Goal: Transaction & Acquisition: Subscribe to service/newsletter

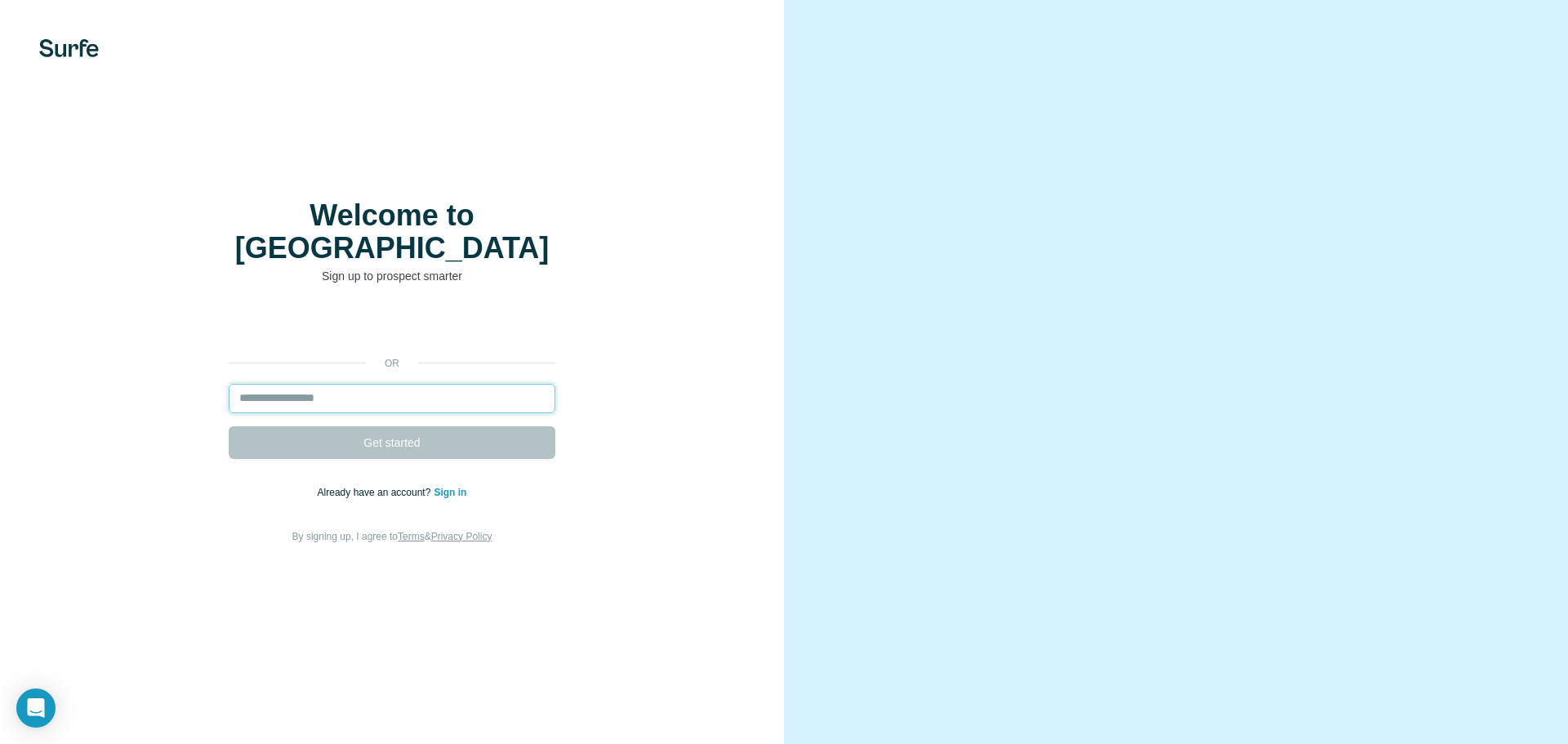
click at [363, 384] on input "email" at bounding box center [392, 398] width 327 height 30
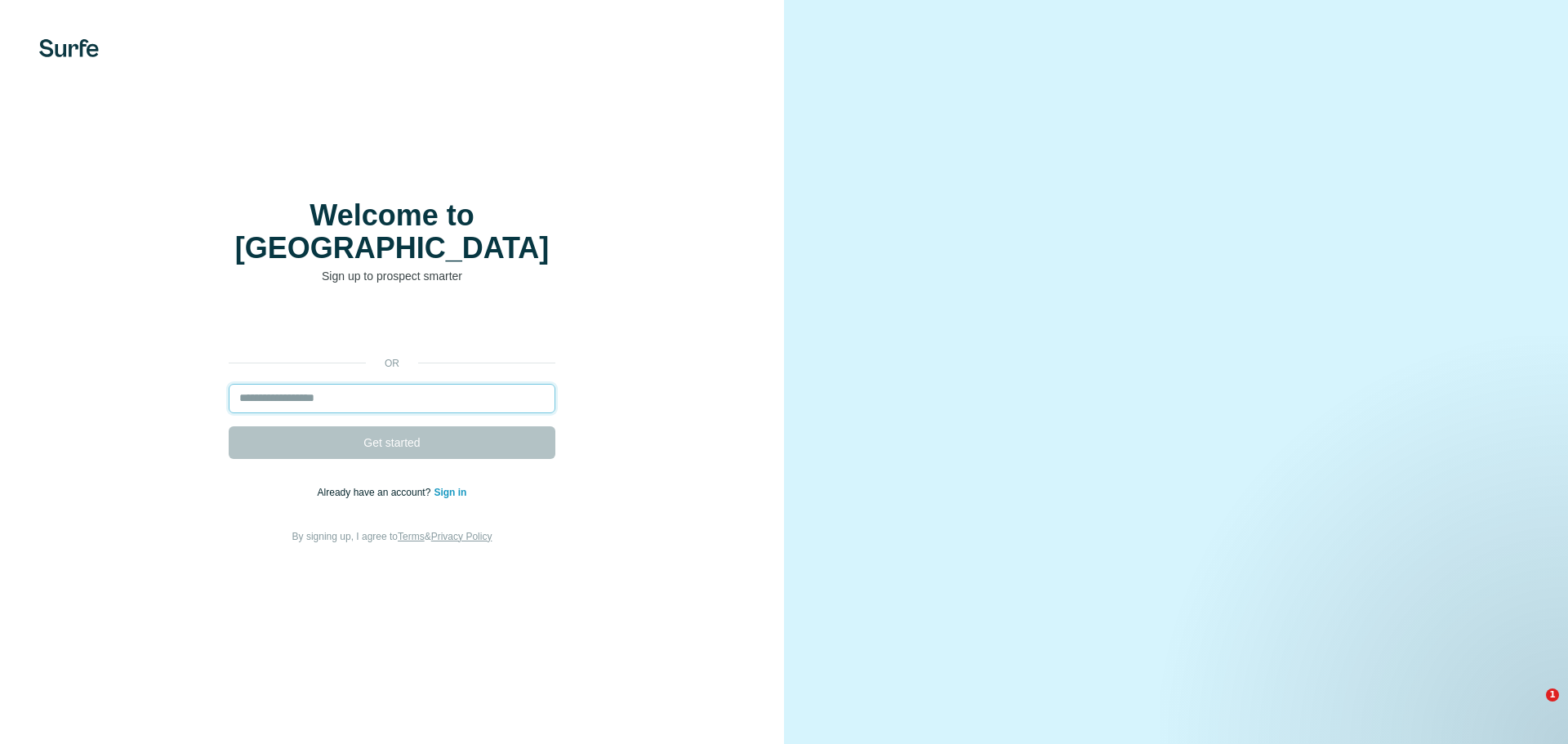
click at [308, 384] on input "email" at bounding box center [392, 398] width 327 height 30
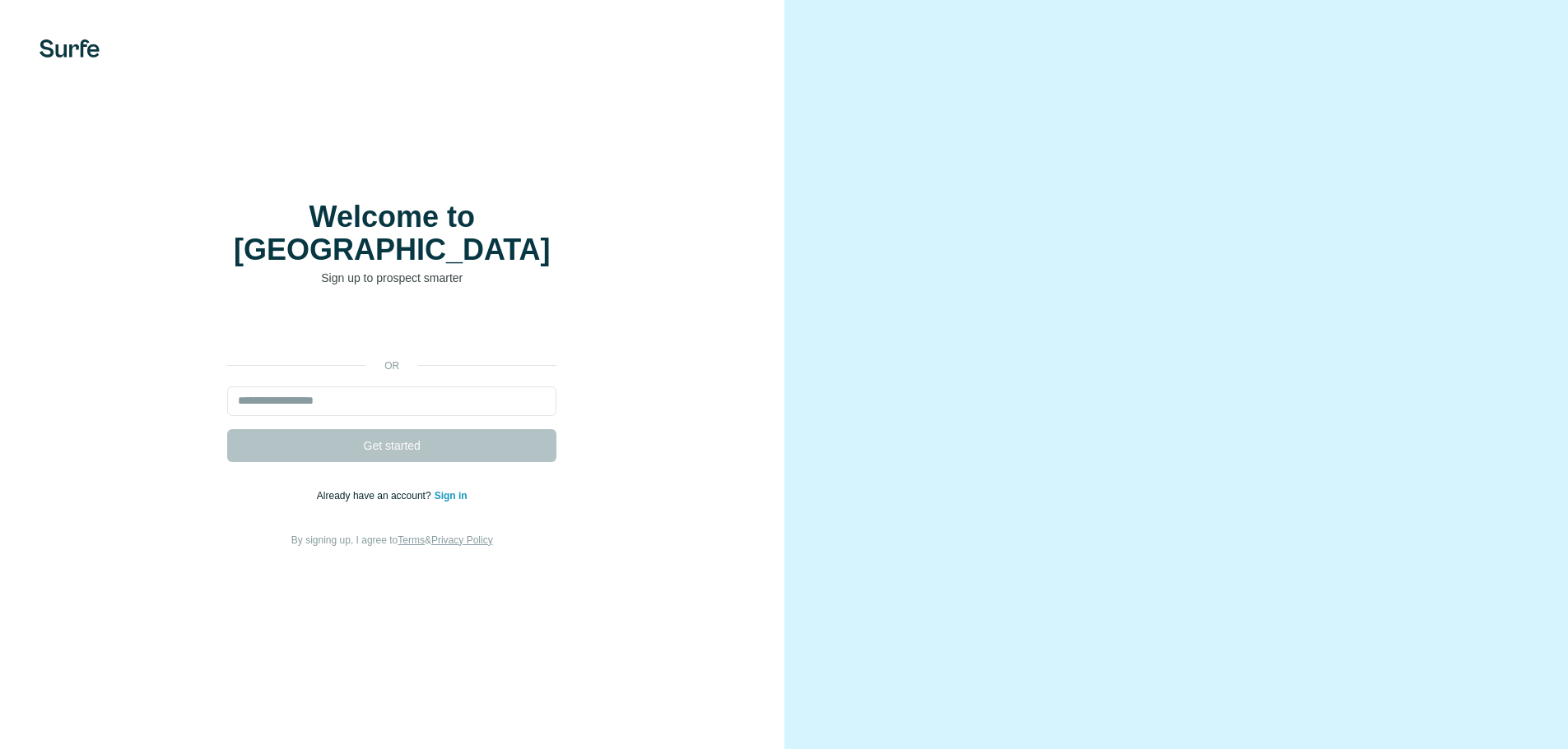
click at [270, 359] on div "or Get started Already have an account? Sign in By signing up, I agree to Terms…" at bounding box center [392, 430] width 719 height 237
click at [290, 386] on input "email" at bounding box center [392, 401] width 329 height 30
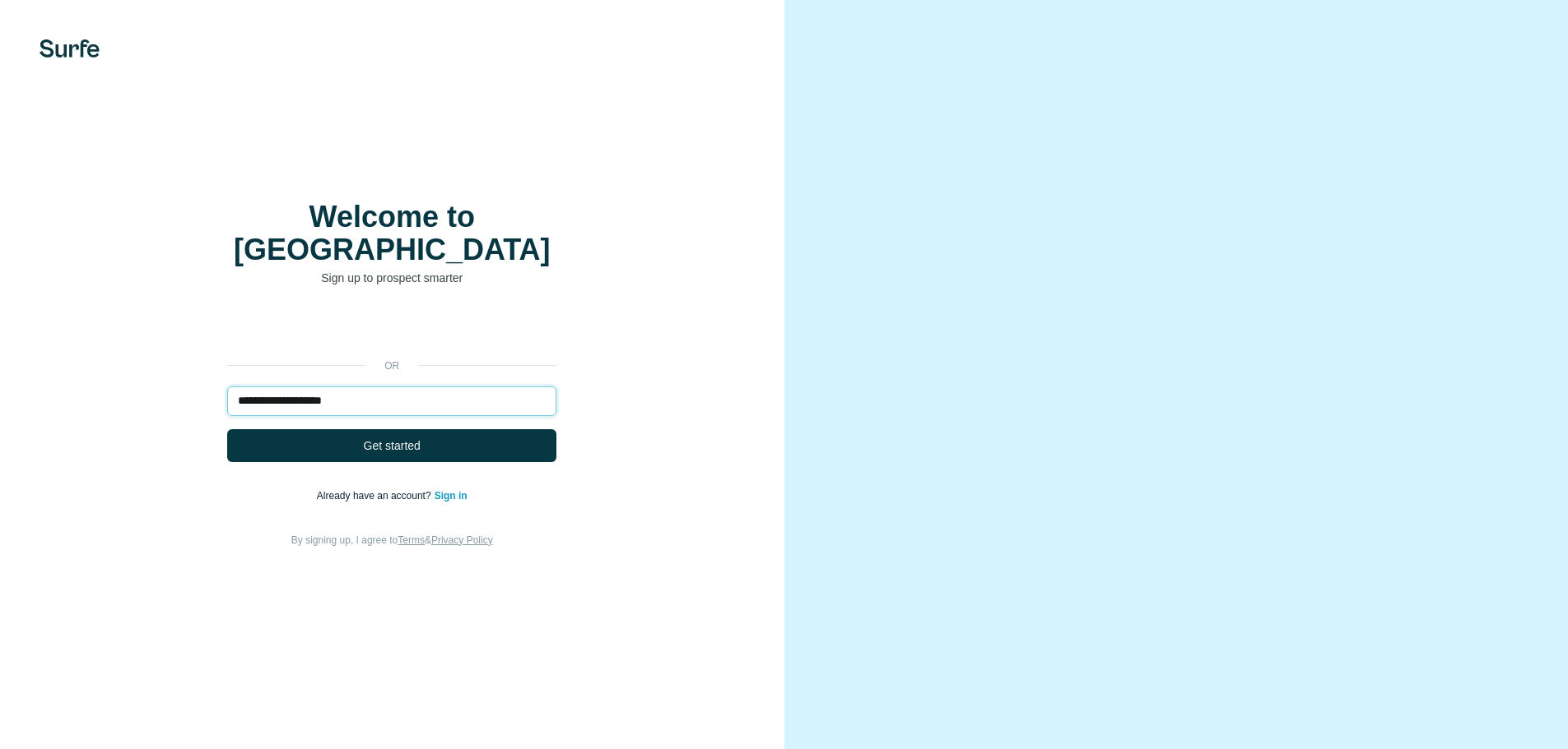
type input "**********"
click at [227, 429] on button "Get started" at bounding box center [392, 445] width 329 height 33
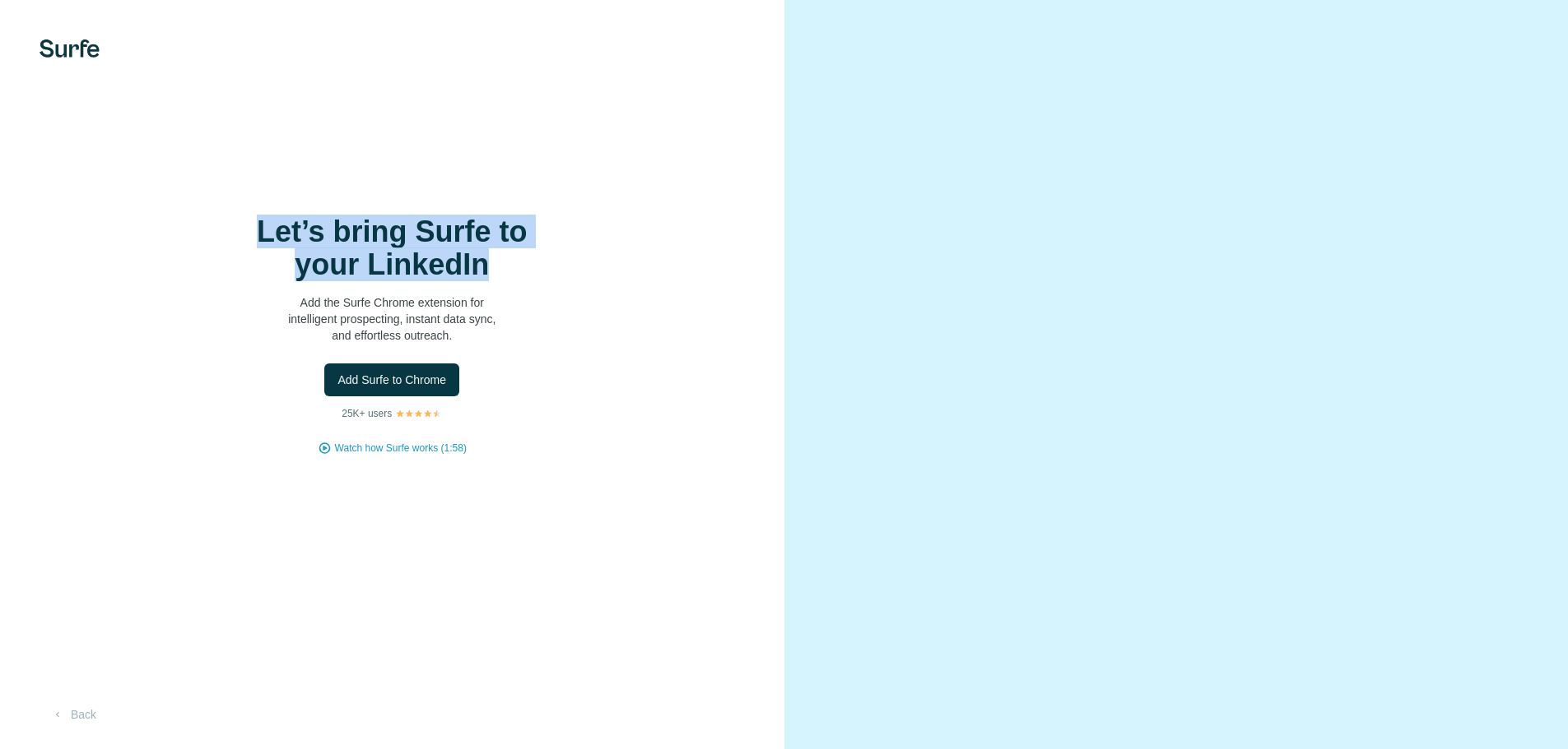
drag, startPoint x: 290, startPoint y: 226, endPoint x: 534, endPoint y: 266, distance: 247.3
click at [534, 266] on h1 "Let’s bring Surfe to your LinkedIn" at bounding box center [392, 248] width 329 height 65
click at [535, 271] on h1 "Let’s bring Surfe to your LinkedIn" at bounding box center [392, 248] width 329 height 65
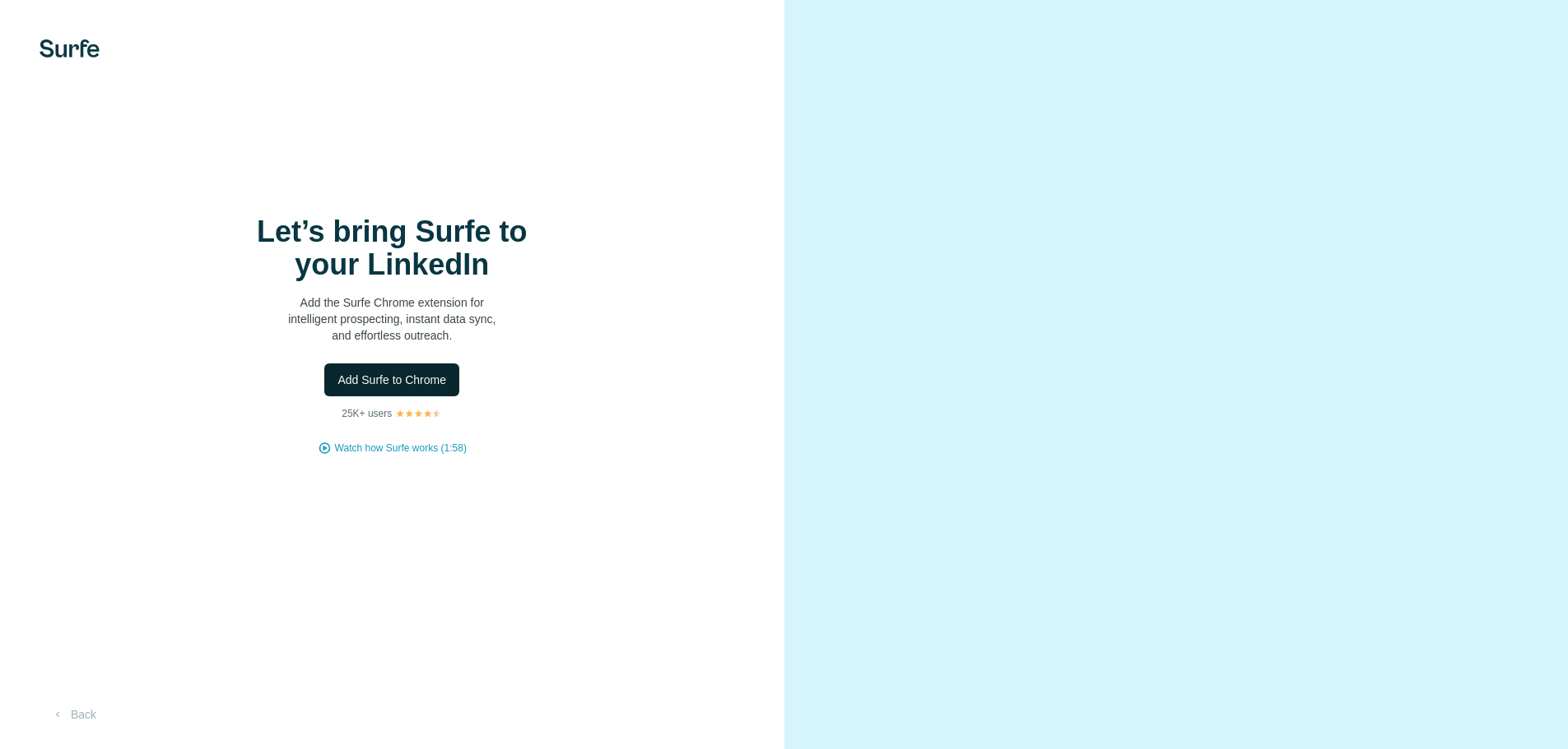
click at [398, 379] on span "Add Surfe to Chrome" at bounding box center [392, 381] width 109 height 17
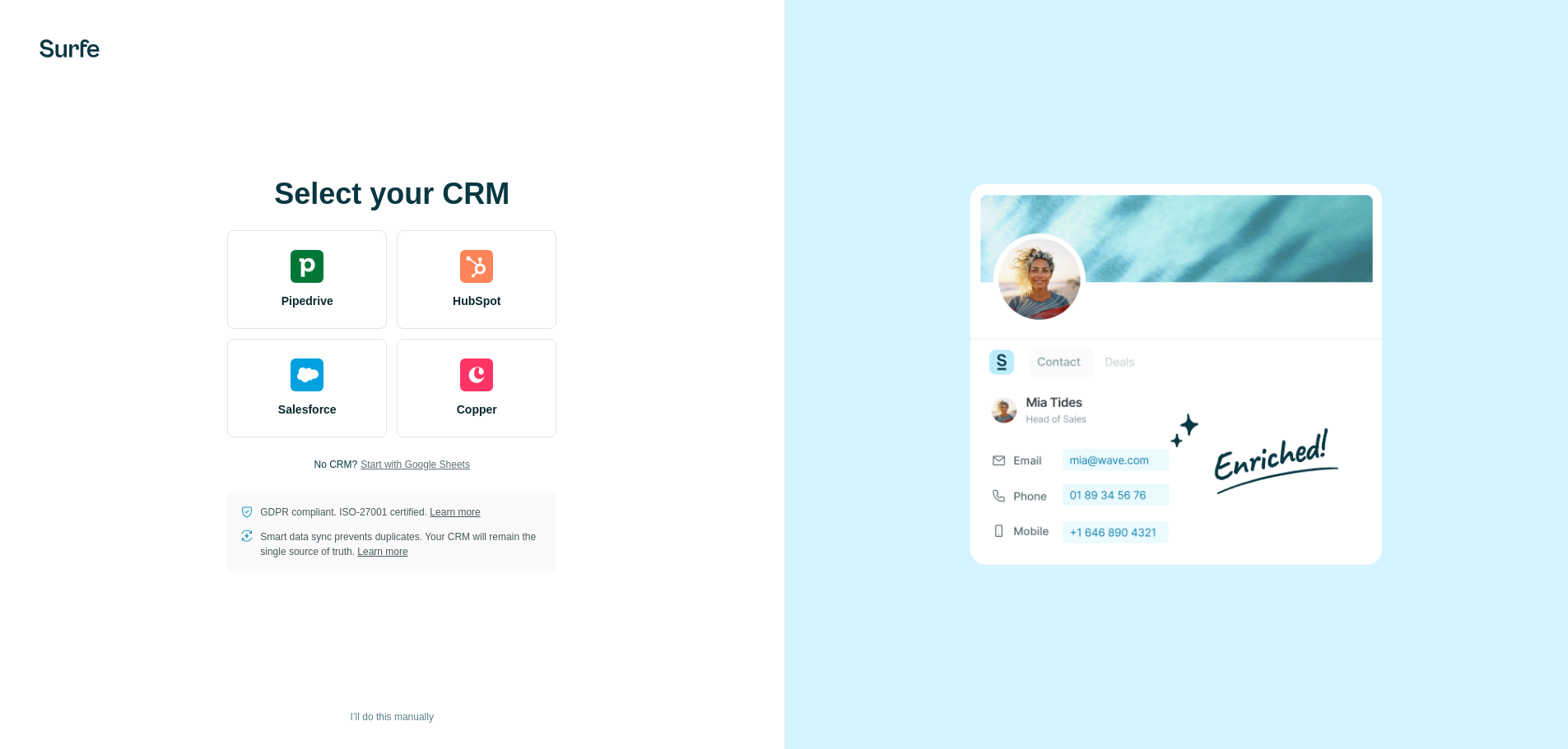
click at [398, 462] on span "Start with Google Sheets" at bounding box center [414, 465] width 109 height 15
